Goal: Information Seeking & Learning: Learn about a topic

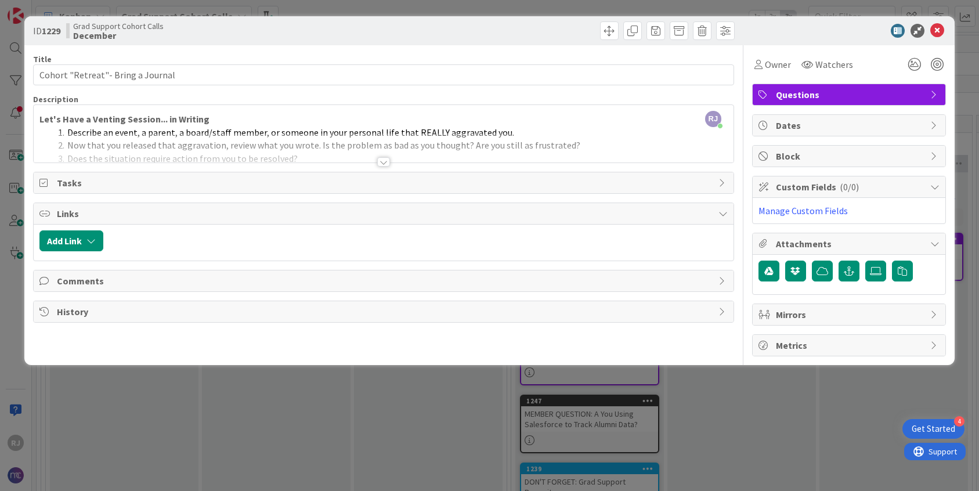
scroll to position [28, 440]
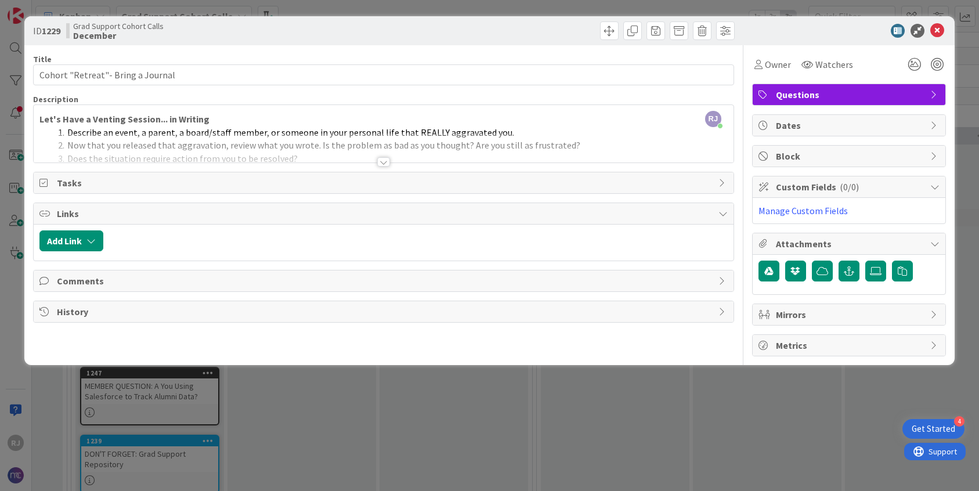
click at [937, 32] on icon at bounding box center [937, 31] width 14 height 14
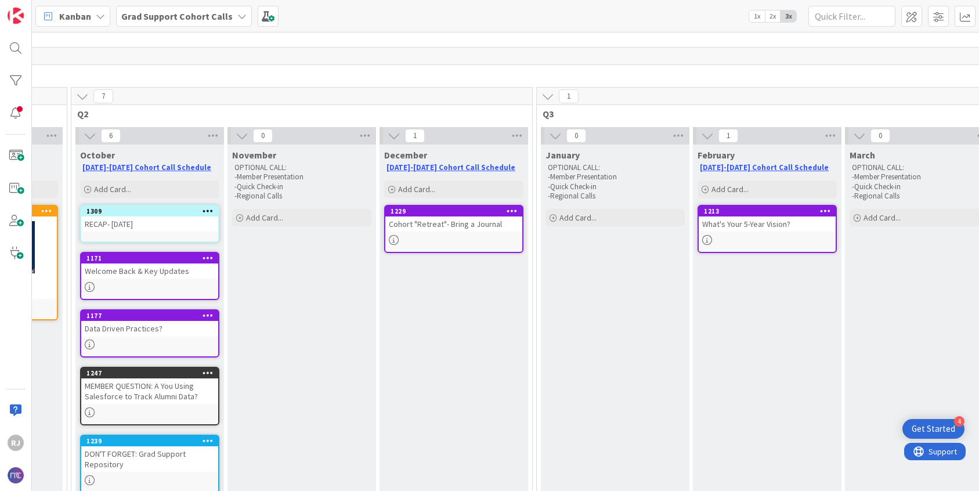
click at [163, 15] on b "Grad Support Cohort Calls" at bounding box center [176, 16] width 111 height 12
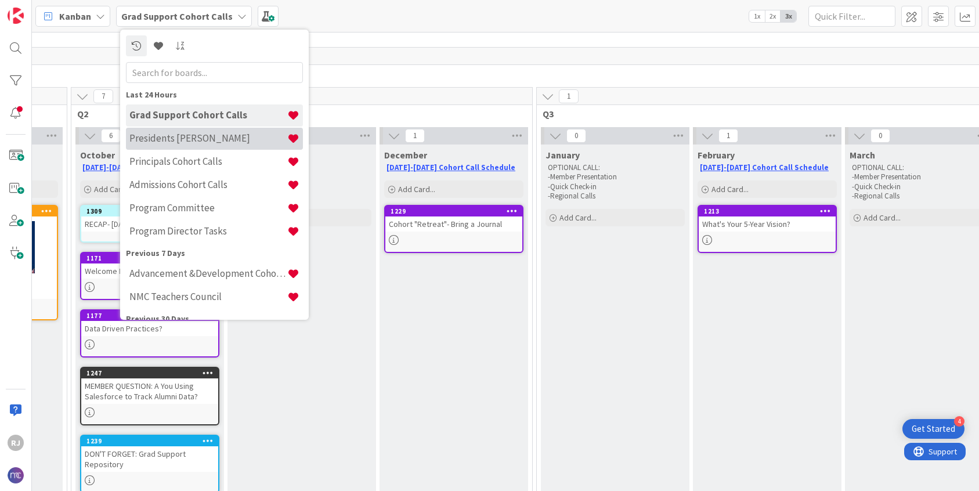
click at [180, 140] on h4 "Presidents [PERSON_NAME]" at bounding box center [208, 138] width 158 height 12
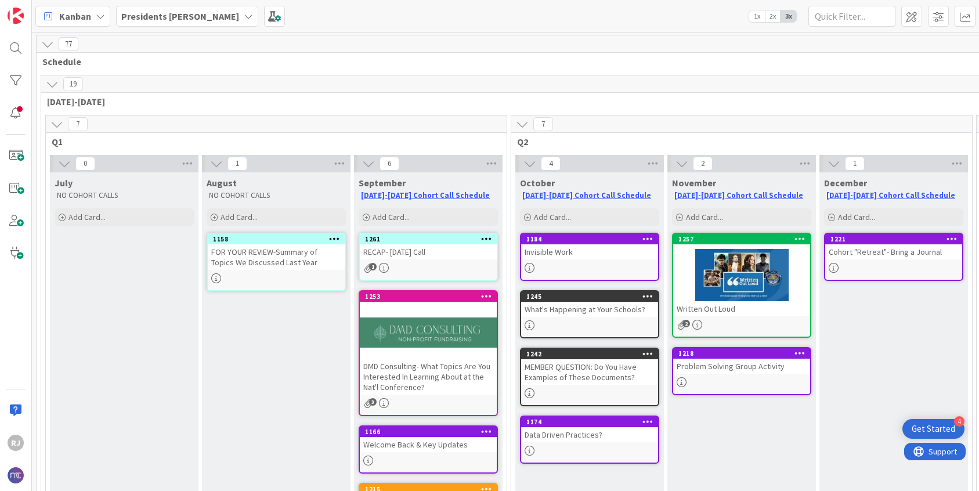
click at [447, 258] on div "RECAP- [DATE] Call" at bounding box center [428, 251] width 137 height 15
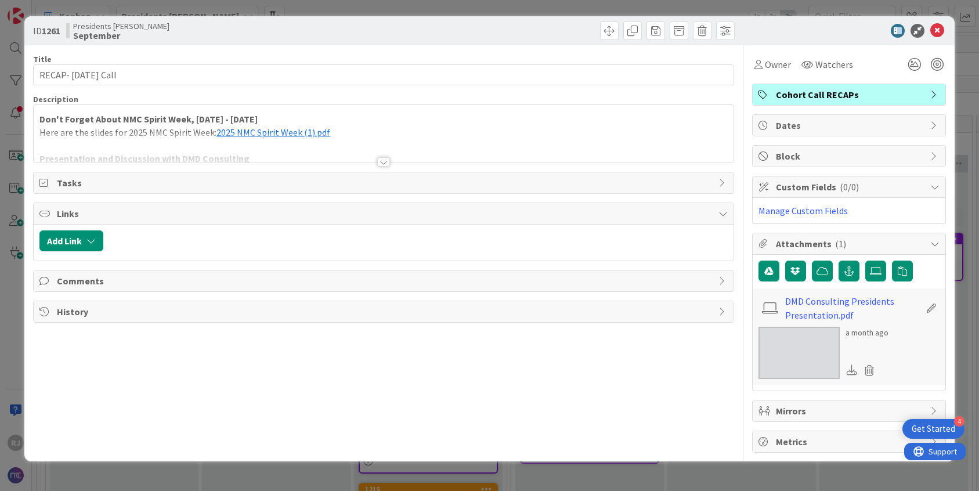
click at [383, 160] on div at bounding box center [383, 161] width 13 height 9
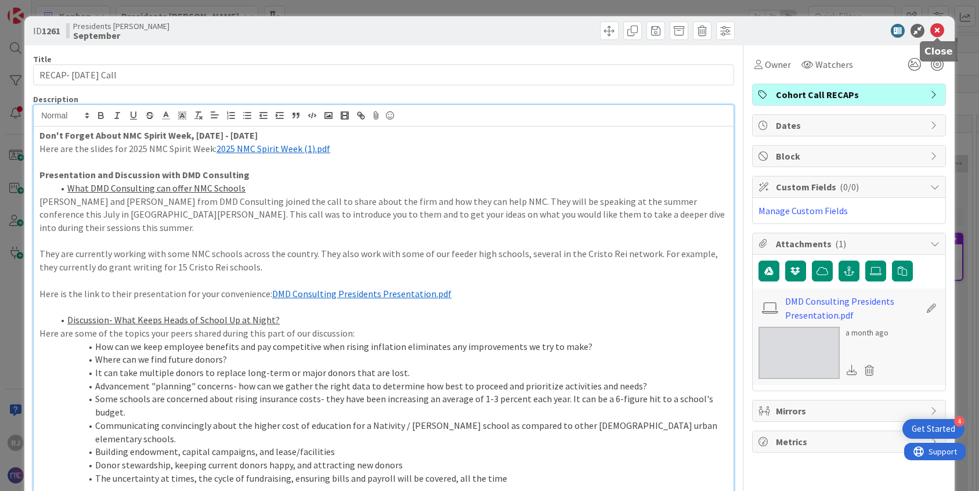
click at [934, 29] on icon at bounding box center [937, 31] width 14 height 14
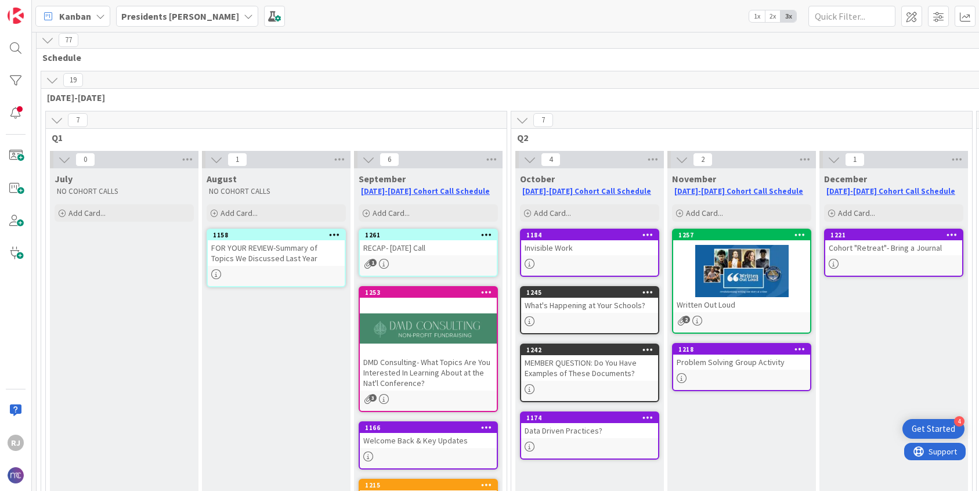
scroll to position [2, 0]
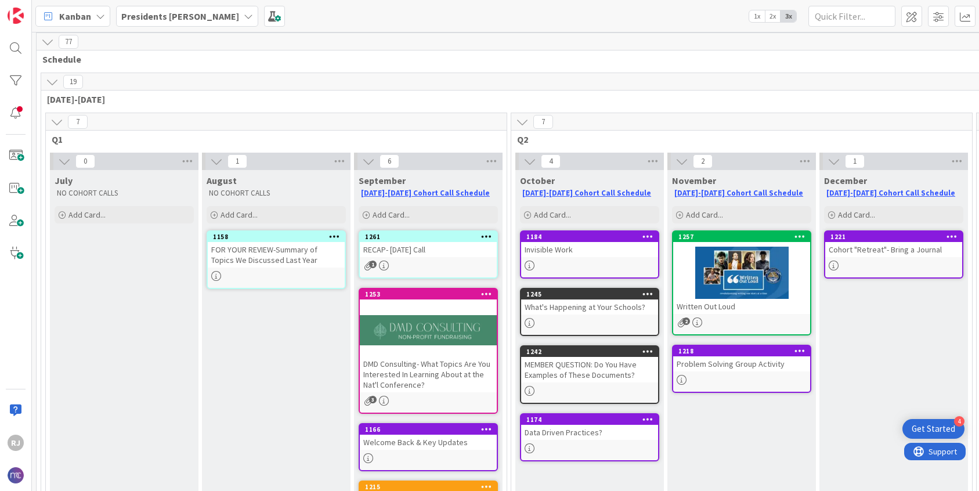
click at [578, 381] on div "MEMBER QUESTION: Do You Have Examples of These Documents?" at bounding box center [589, 370] width 137 height 26
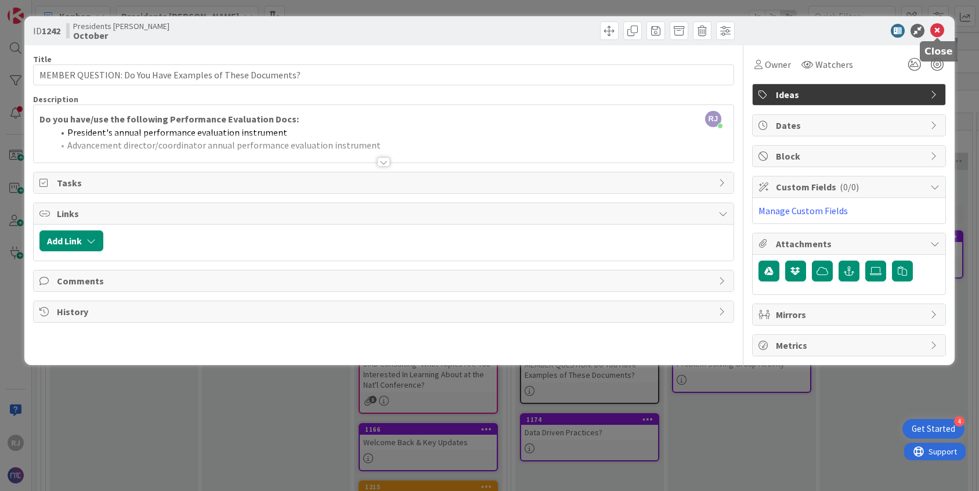
click at [941, 31] on icon at bounding box center [937, 31] width 14 height 14
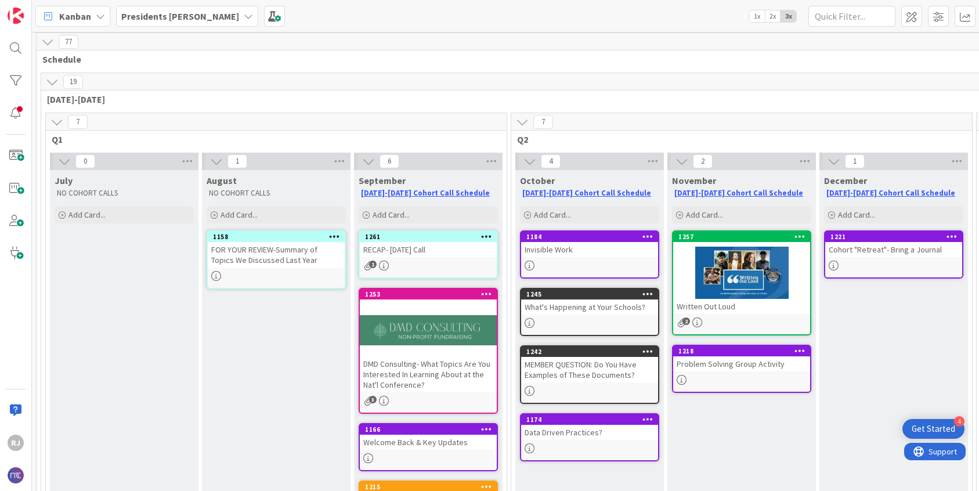
click at [576, 250] on div "Invisible Work" at bounding box center [589, 249] width 137 height 15
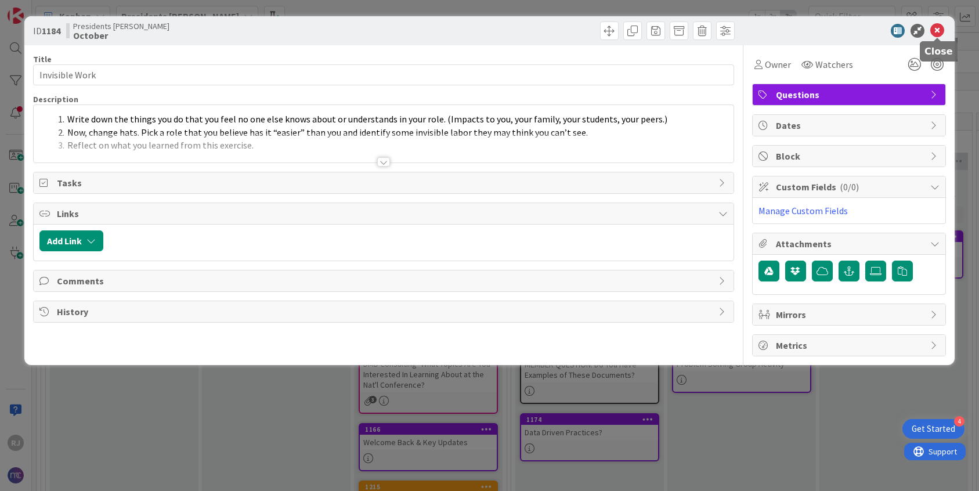
click at [934, 32] on icon at bounding box center [937, 31] width 14 height 14
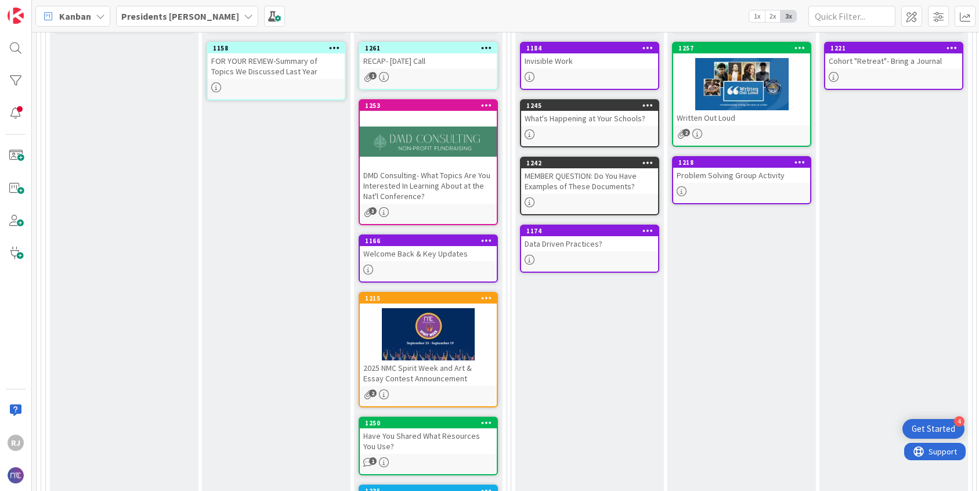
scroll to position [34, 0]
